Goal: Task Accomplishment & Management: Manage account settings

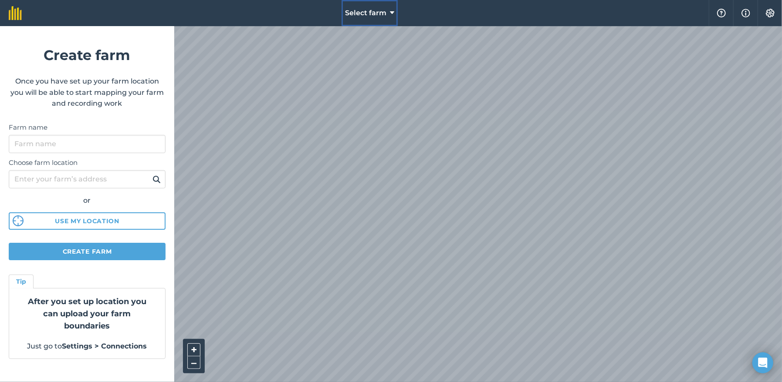
click at [390, 13] on icon at bounding box center [392, 13] width 4 height 10
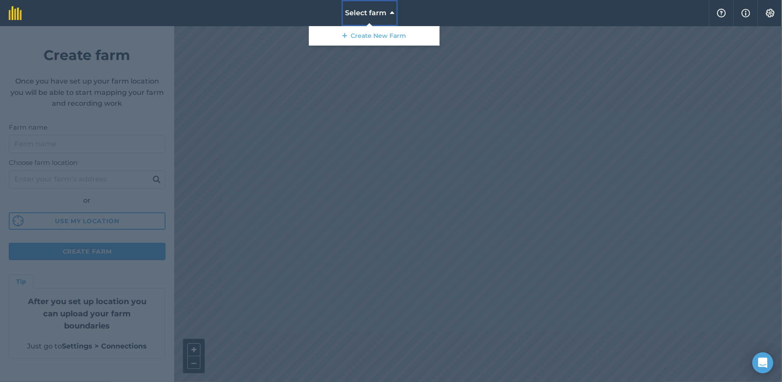
click at [390, 13] on icon at bounding box center [392, 13] width 4 height 10
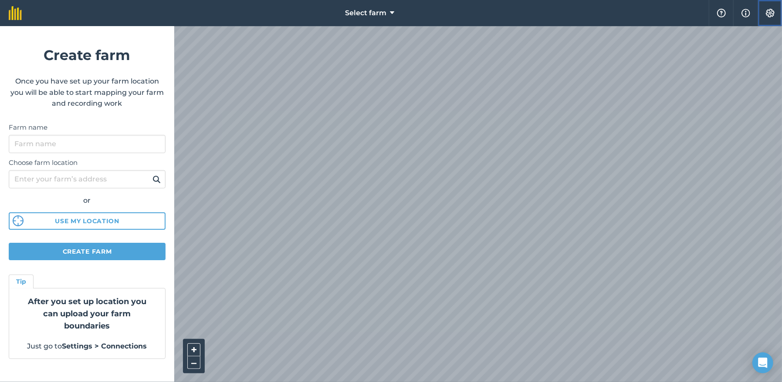
click at [765, 12] on img at bounding box center [770, 13] width 10 height 9
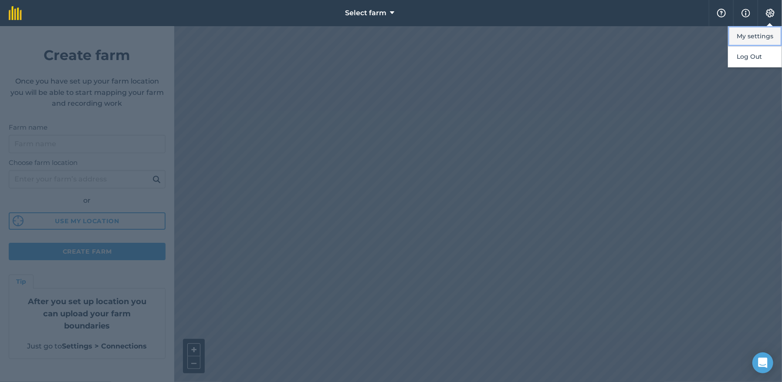
click at [752, 36] on button "My settings" at bounding box center [755, 36] width 54 height 20
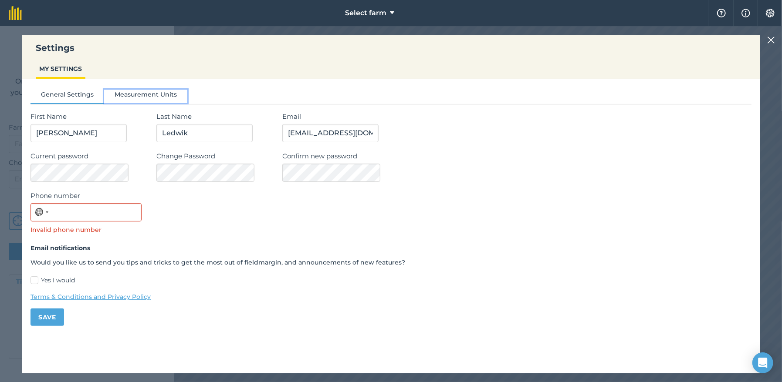
click at [136, 91] on button "Measurement Units" at bounding box center [145, 96] width 83 height 13
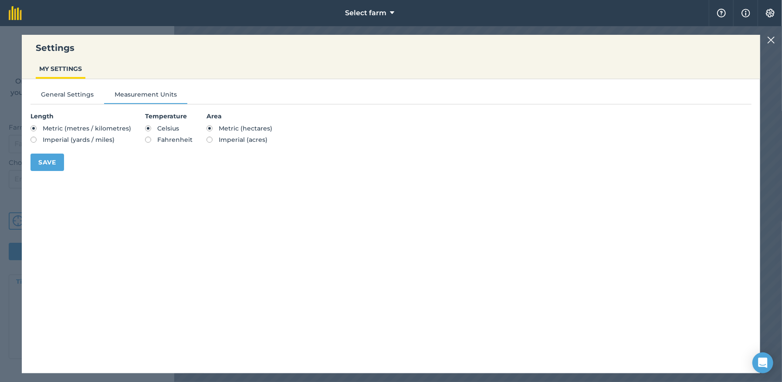
click at [145, 138] on label "Fahrenheit" at bounding box center [168, 140] width 47 height 6
radio input "true"
radio input "false"
click at [33, 138] on label "Imperial (yards / miles)" at bounding box center [80, 140] width 101 height 6
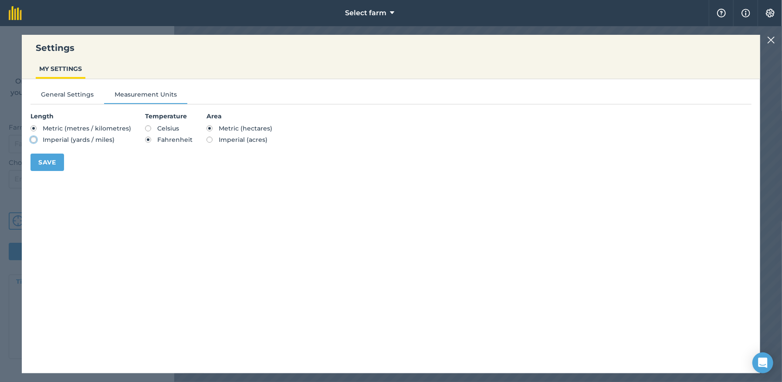
radio input "true"
radio input "false"
click at [206, 139] on label "Imperial (acres)" at bounding box center [239, 140] width 66 height 6
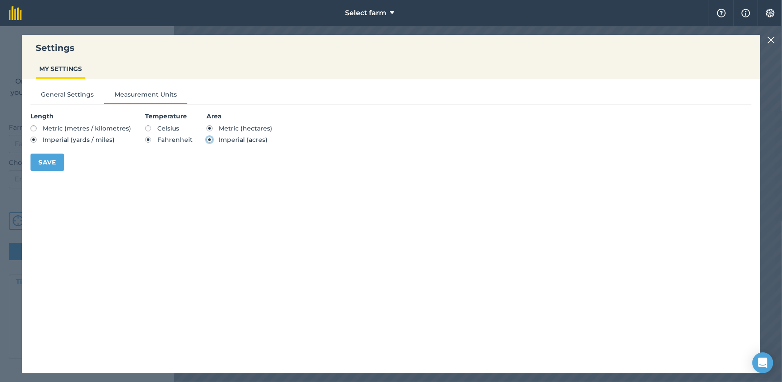
radio input "true"
radio input "false"
click at [54, 160] on button "Save" at bounding box center [47, 162] width 34 height 17
click at [745, 10] on img at bounding box center [745, 13] width 9 height 10
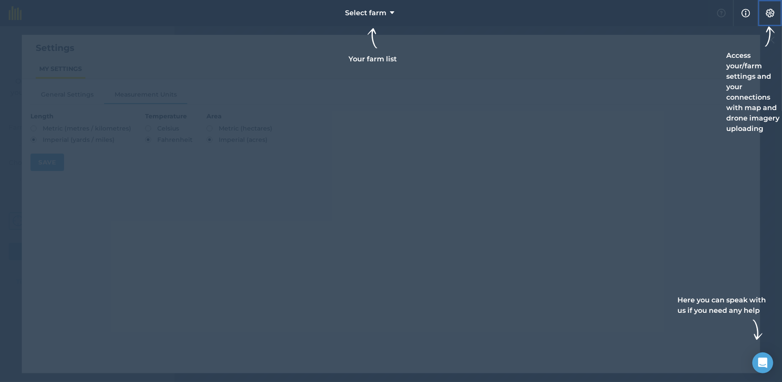
click at [770, 12] on img at bounding box center [770, 13] width 10 height 9
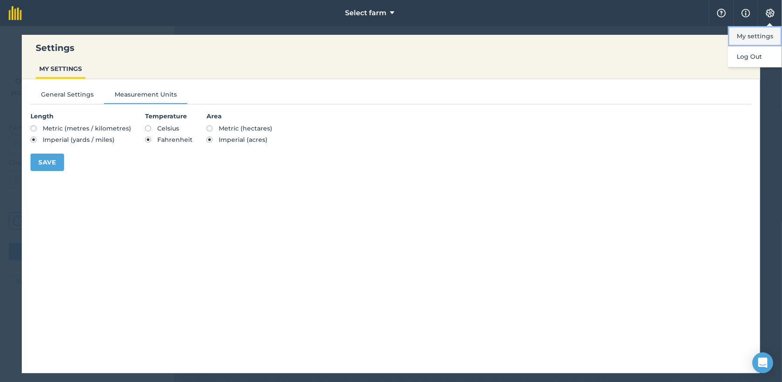
click at [740, 33] on button "My settings" at bounding box center [755, 36] width 54 height 20
